Goal: Task Accomplishment & Management: Use online tool/utility

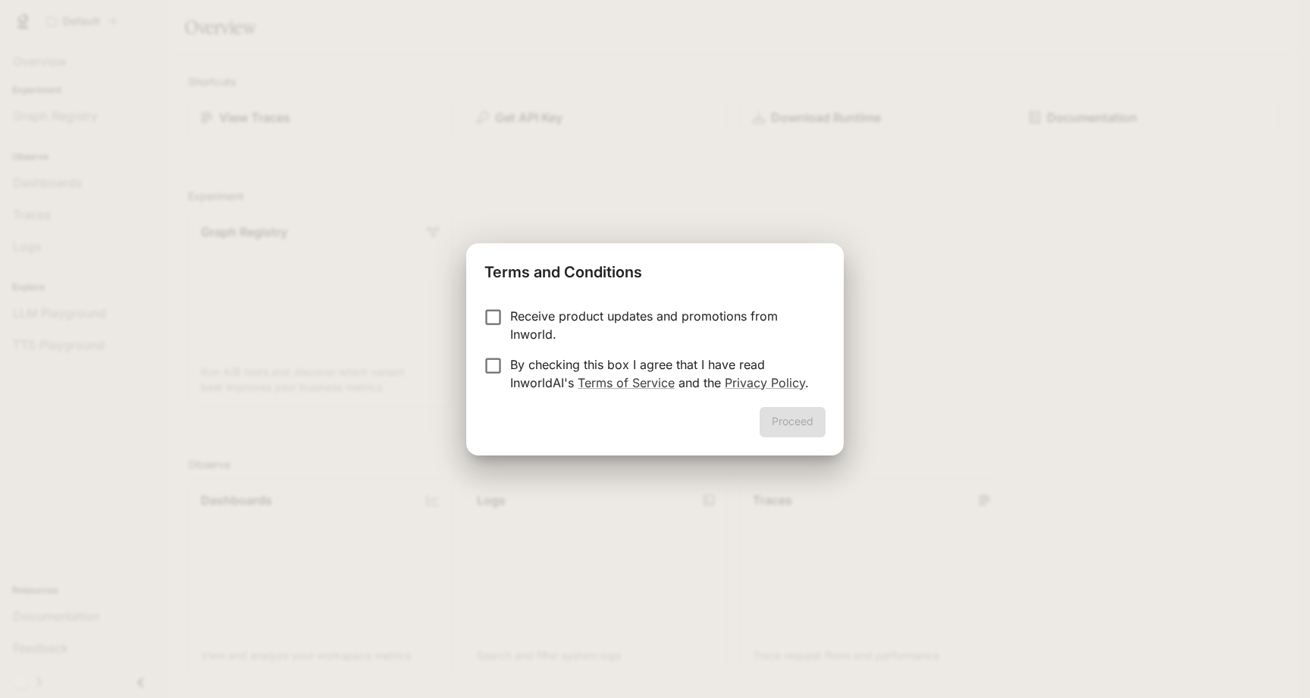
click at [526, 320] on p "Receive product updates and promotions from Inworld." at bounding box center [661, 325] width 303 height 36
click at [523, 358] on p "By checking this box I agree that I have read InworldAI's Terms of Service and …" at bounding box center [661, 373] width 303 height 36
click at [812, 427] on button "Proceed" at bounding box center [792, 422] width 66 height 30
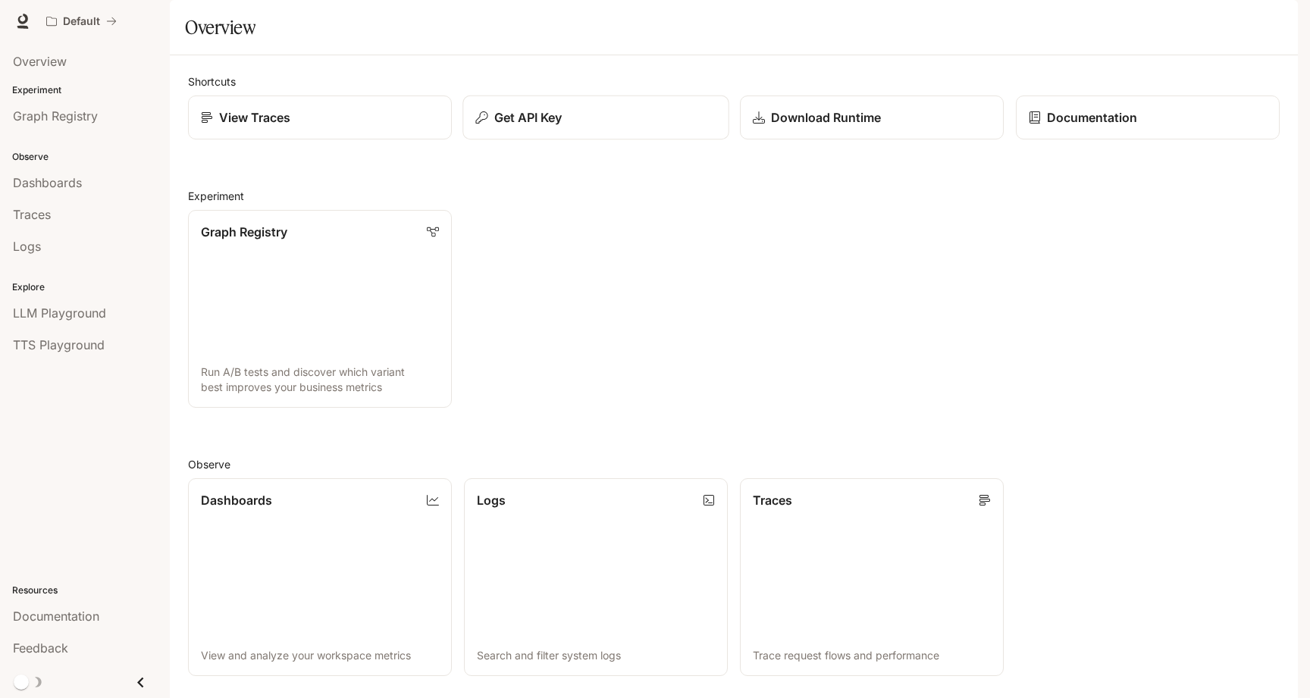
click at [540, 140] on button "Get API Key" at bounding box center [595, 117] width 266 height 45
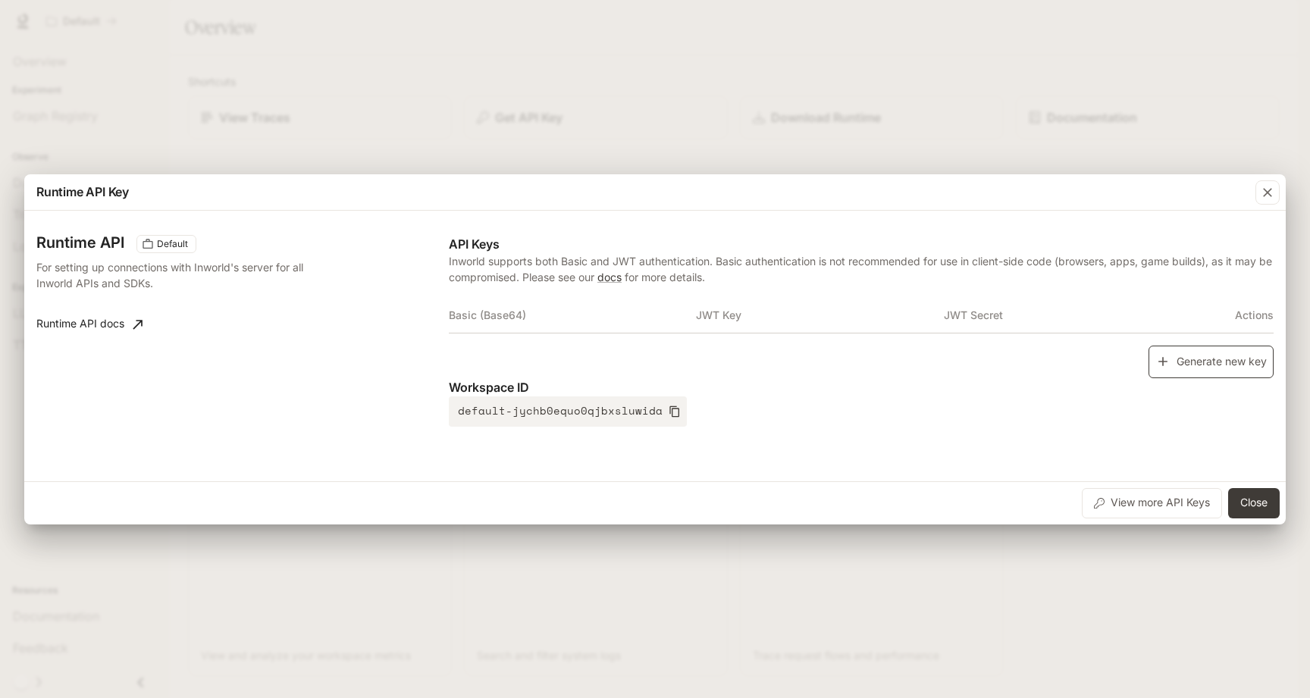
click at [1216, 365] on button "Generate new key" at bounding box center [1210, 362] width 125 height 33
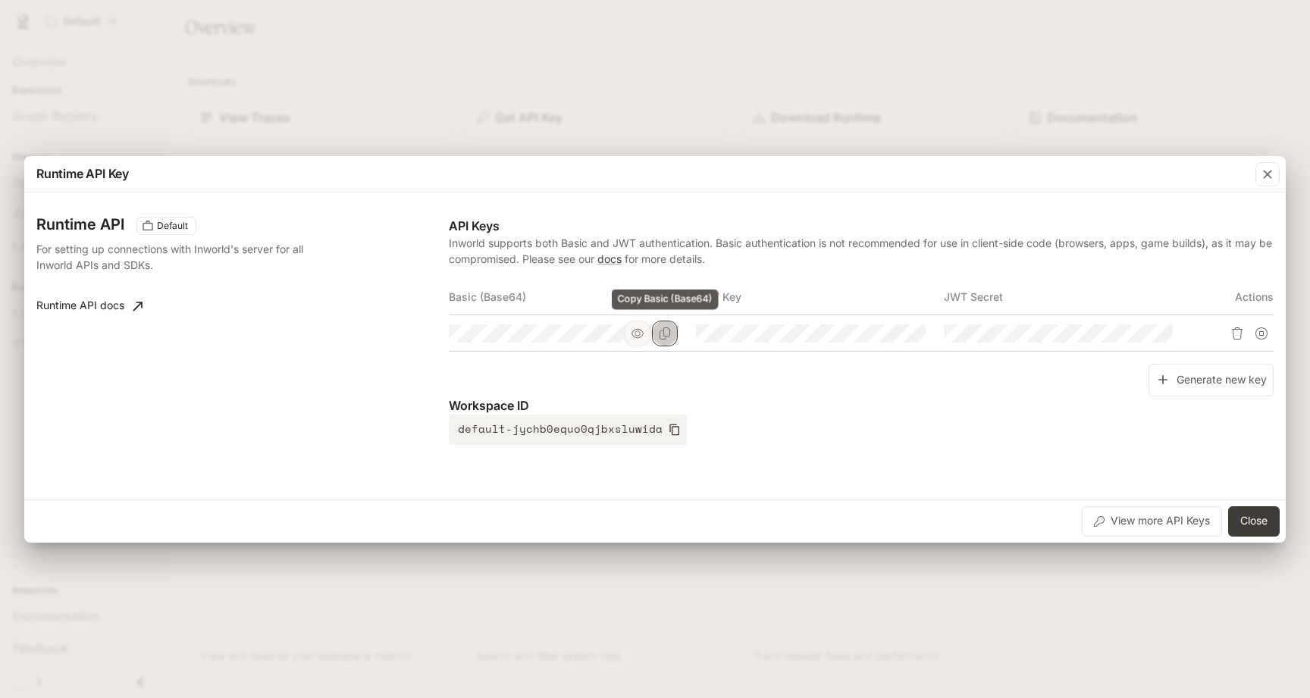
click at [660, 330] on icon "Copy Basic (Base64)" at bounding box center [664, 333] width 11 height 12
click at [913, 335] on icon "Copy Key" at bounding box center [912, 333] width 12 height 12
click at [1159, 338] on icon "Copy Secret" at bounding box center [1159, 333] width 12 height 12
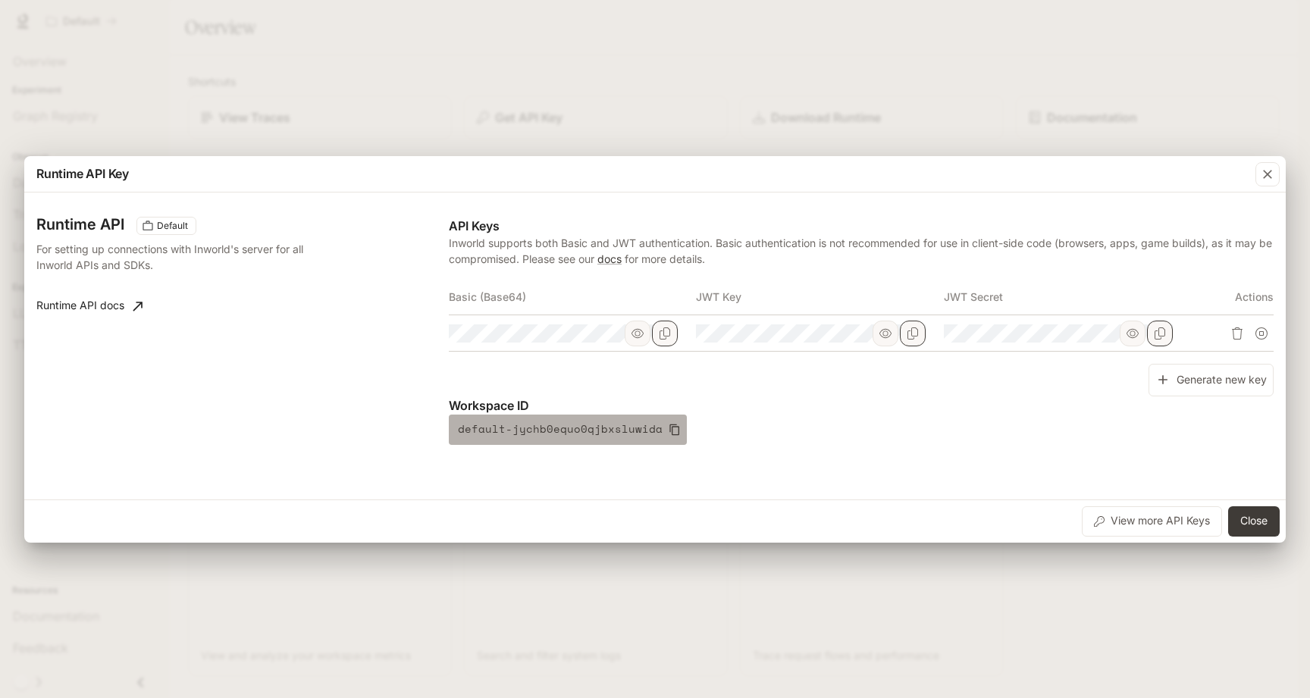
click at [668, 430] on icon "button" at bounding box center [674, 430] width 12 height 12
click at [636, 340] on button "button" at bounding box center [637, 334] width 26 height 26
click at [889, 331] on icon "button" at bounding box center [885, 333] width 12 height 12
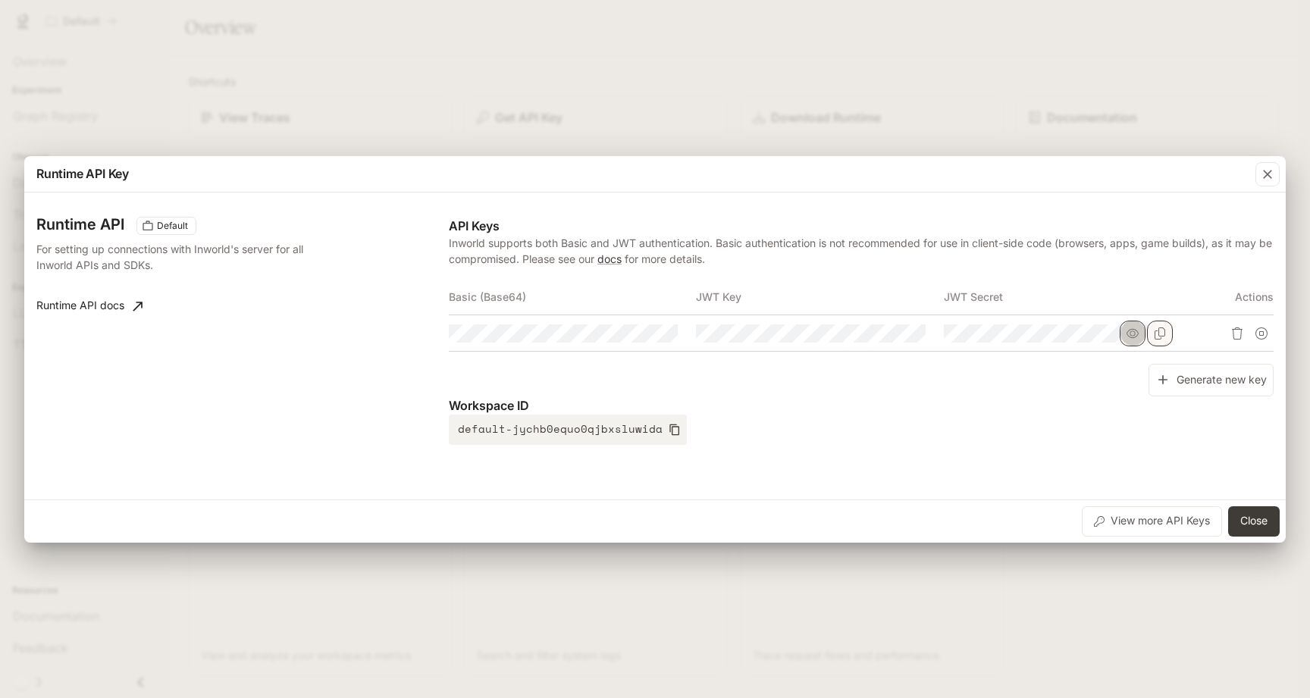
click at [1121, 333] on button "button" at bounding box center [1132, 334] width 26 height 26
click at [1247, 527] on button "Close" at bounding box center [1254, 521] width 52 height 30
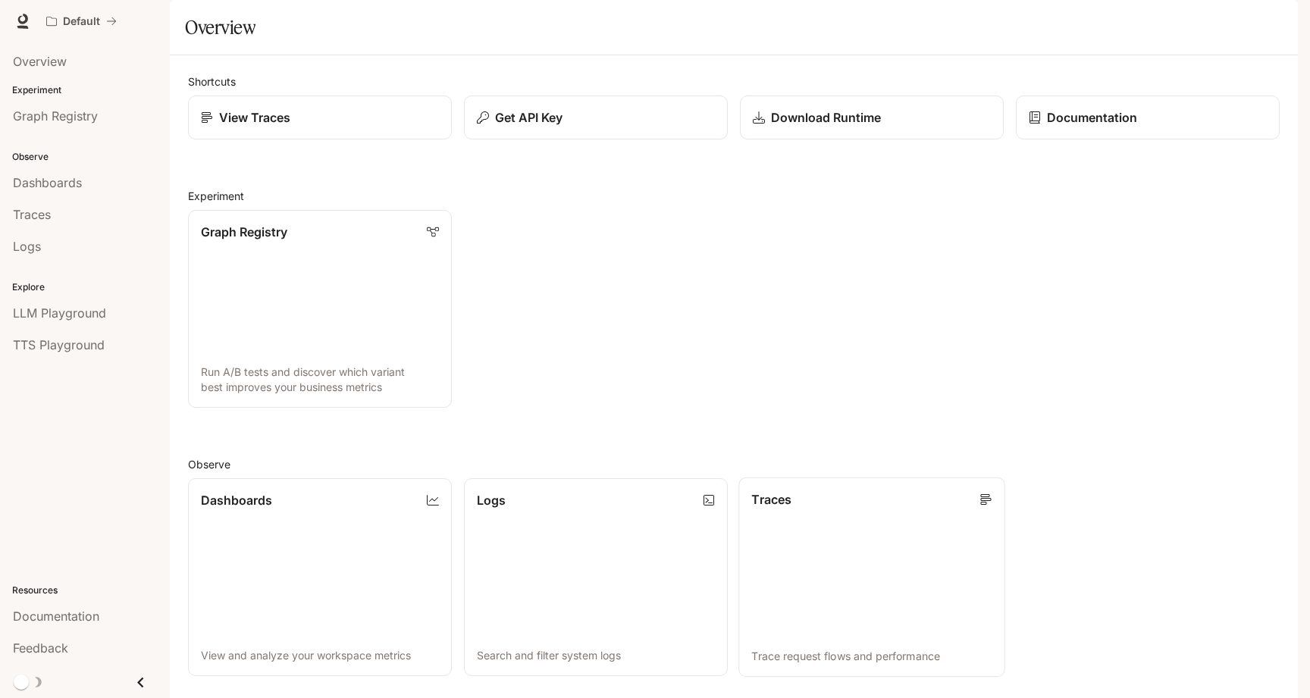
scroll to position [318, 0]
click at [61, 23] on div "Default" at bounding box center [76, 21] width 60 height 13
click at [17, 20] on icon at bounding box center [22, 21] width 15 height 15
click at [1279, 20] on img "button" at bounding box center [1276, 21] width 21 height 21
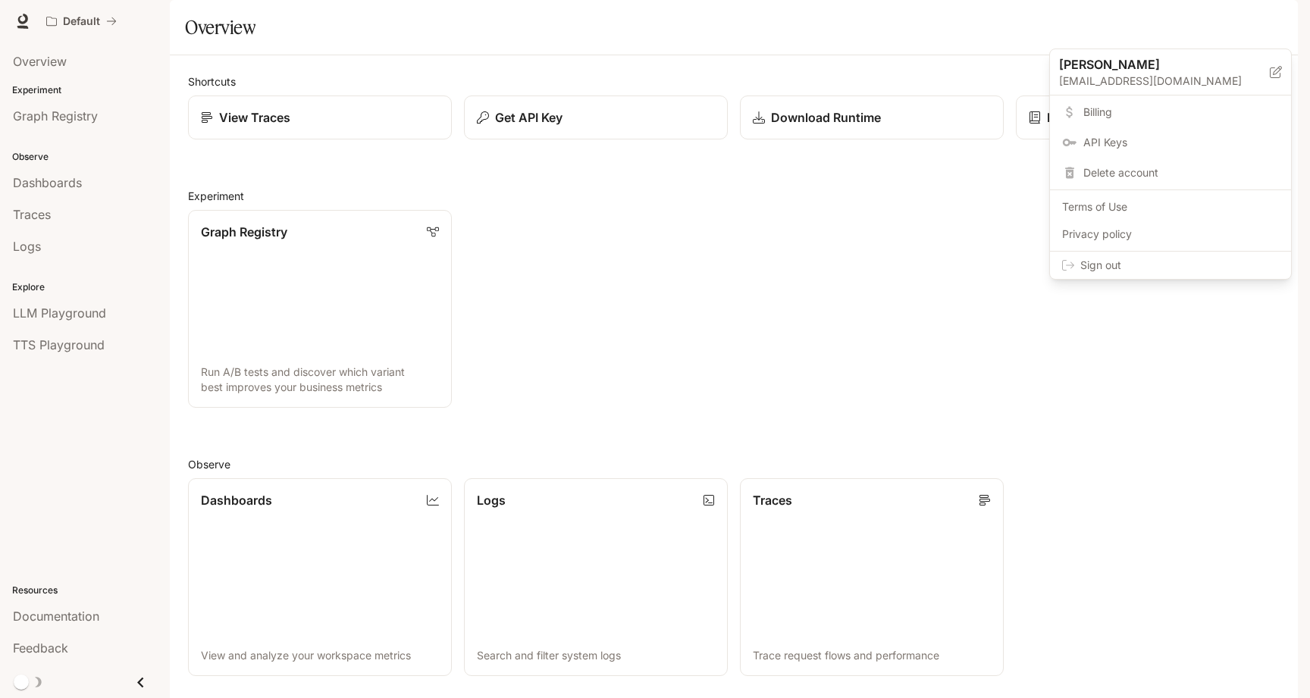
click at [1148, 108] on span "Billing" at bounding box center [1181, 112] width 196 height 15
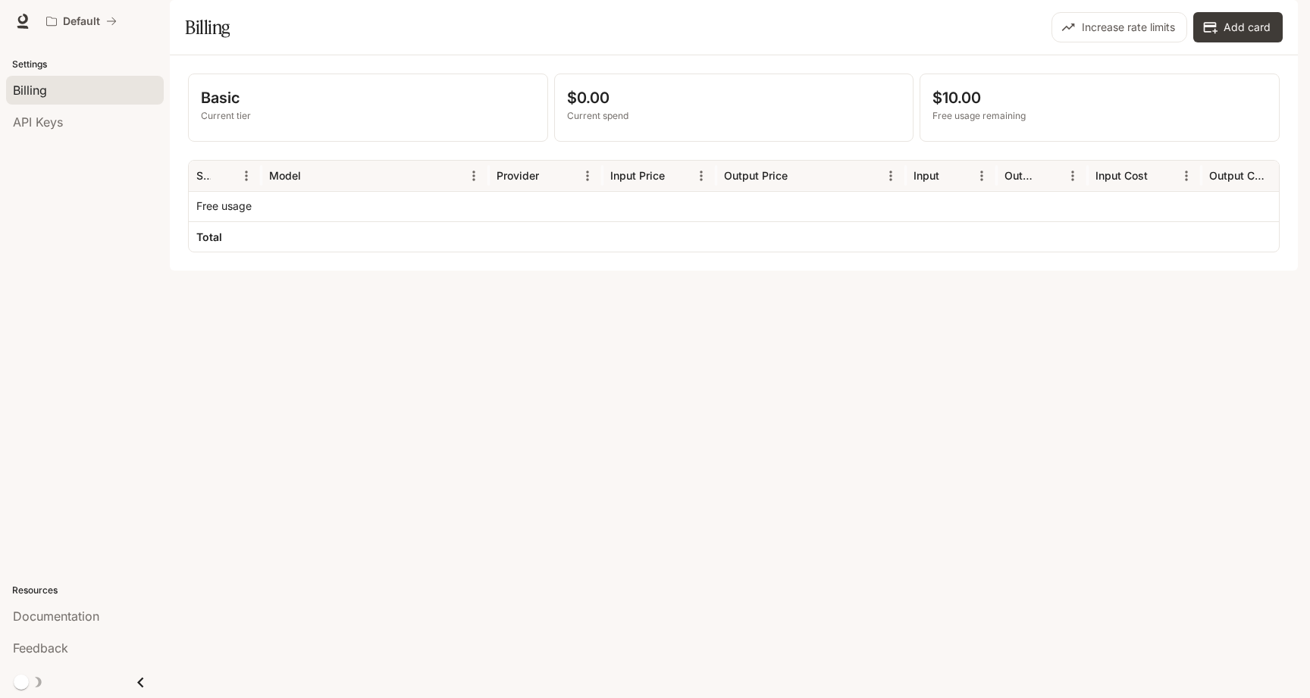
click at [878, 271] on div "Basic Current tier $0.00 Current spend $10.00 Free usage remaining Service Mode…" at bounding box center [734, 162] width 1128 height 215
click at [105, 127] on div "API Keys" at bounding box center [85, 122] width 144 height 18
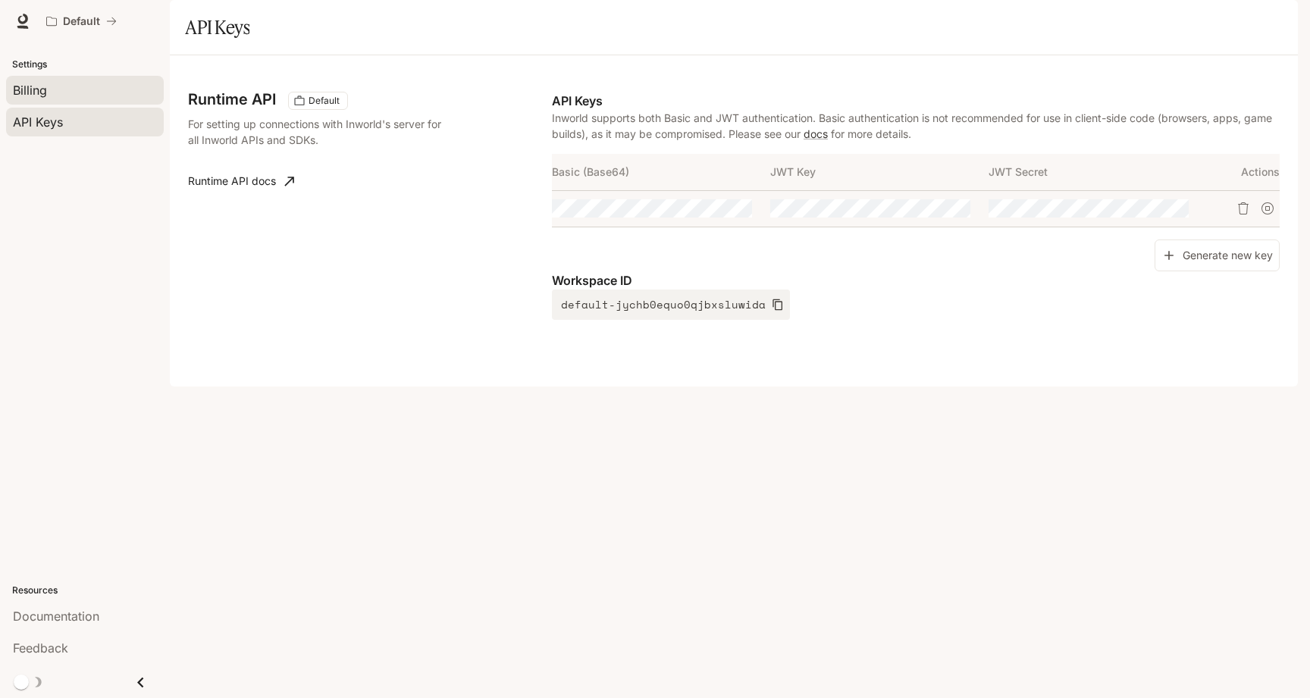
click at [91, 97] on div "Billing" at bounding box center [85, 90] width 144 height 18
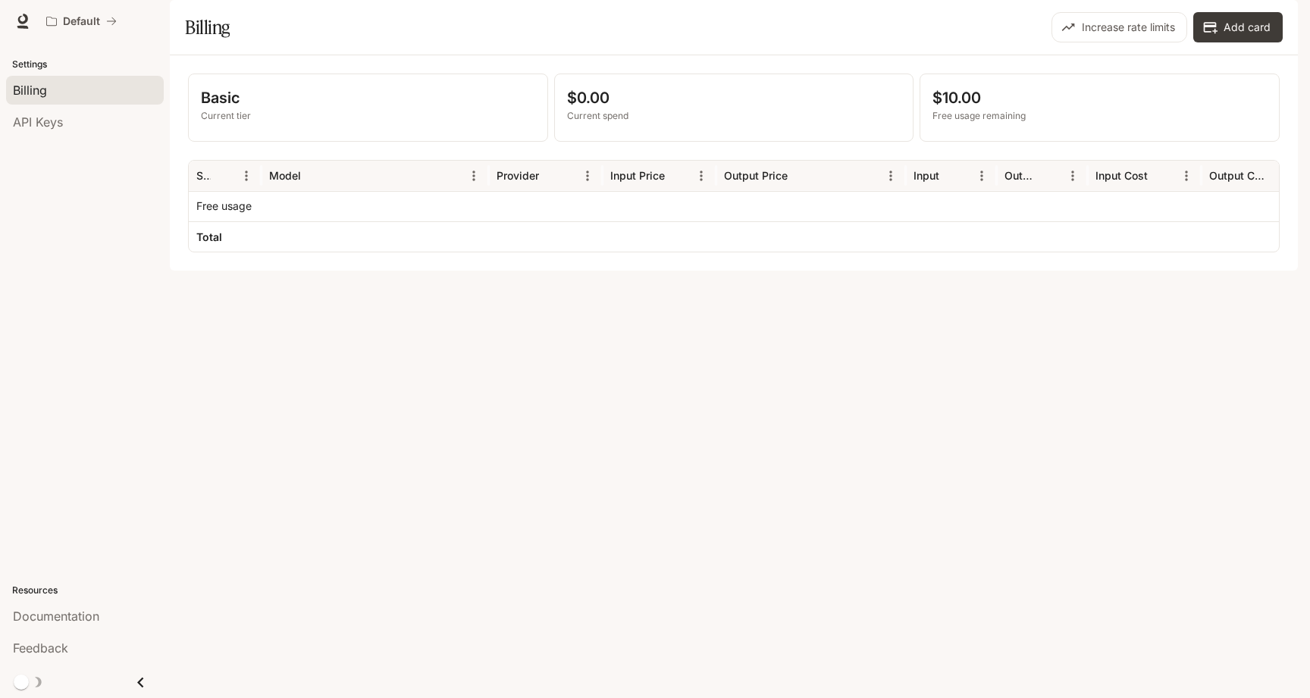
click at [1194, 14] on span "Documentation" at bounding box center [1206, 21] width 75 height 19
